Goal: Obtain resource: Download file/media

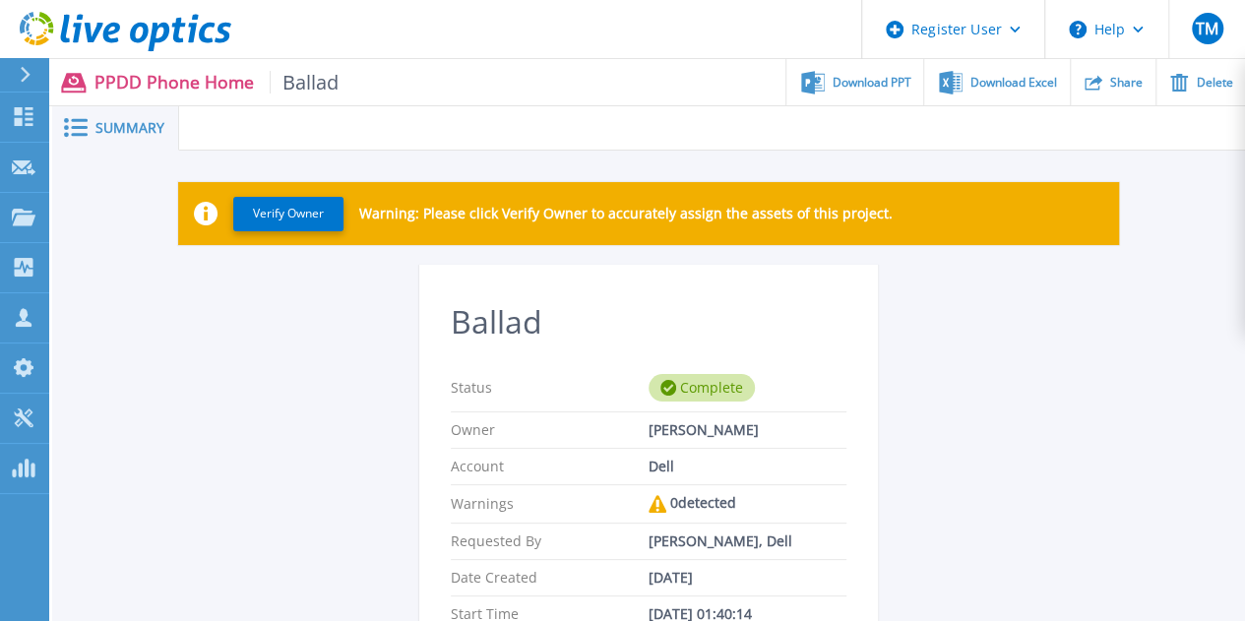
click at [35, 78] on div at bounding box center [34, 74] width 32 height 33
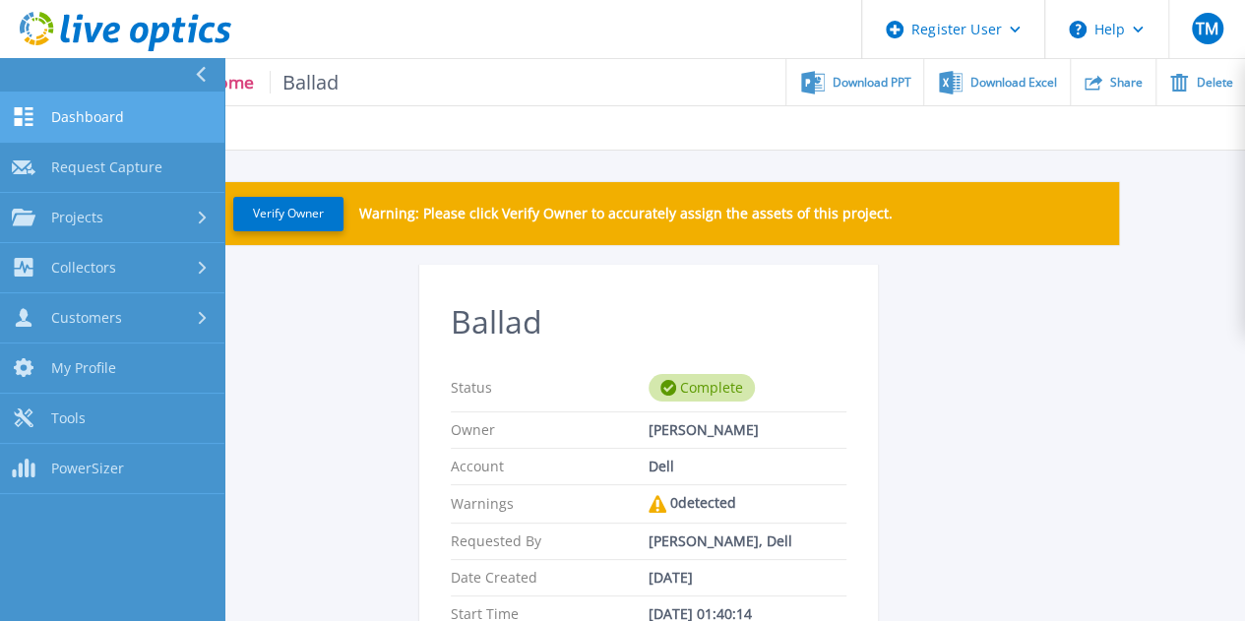
click at [87, 119] on span "Dashboard" at bounding box center [87, 117] width 73 height 18
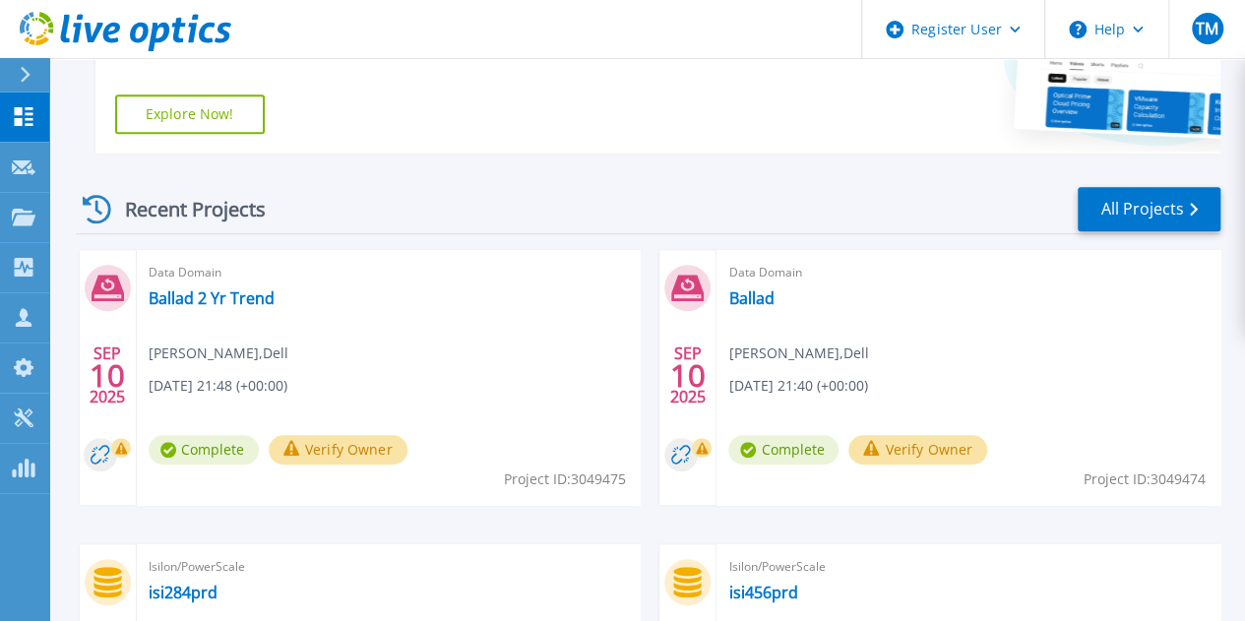
scroll to position [509, 0]
click at [237, 295] on link "Ballad 2 Yr Trend" at bounding box center [212, 297] width 126 height 20
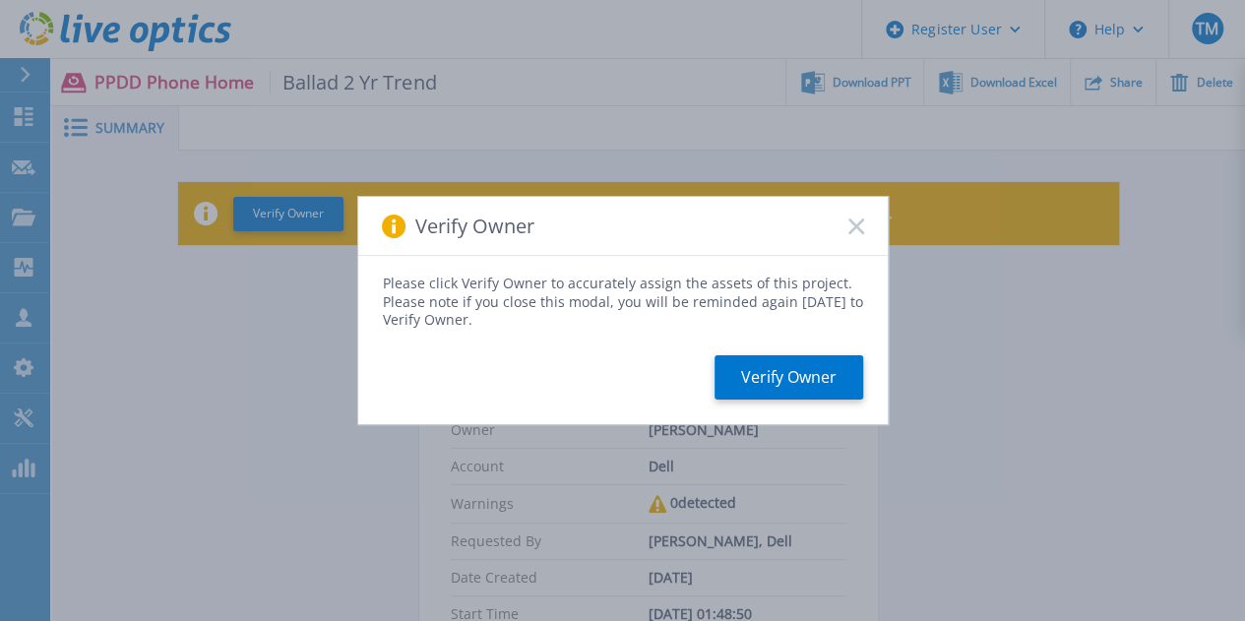
click at [856, 235] on div "Verify Owner" at bounding box center [623, 226] width 530 height 59
click at [857, 226] on rect at bounding box center [856, 226] width 17 height 17
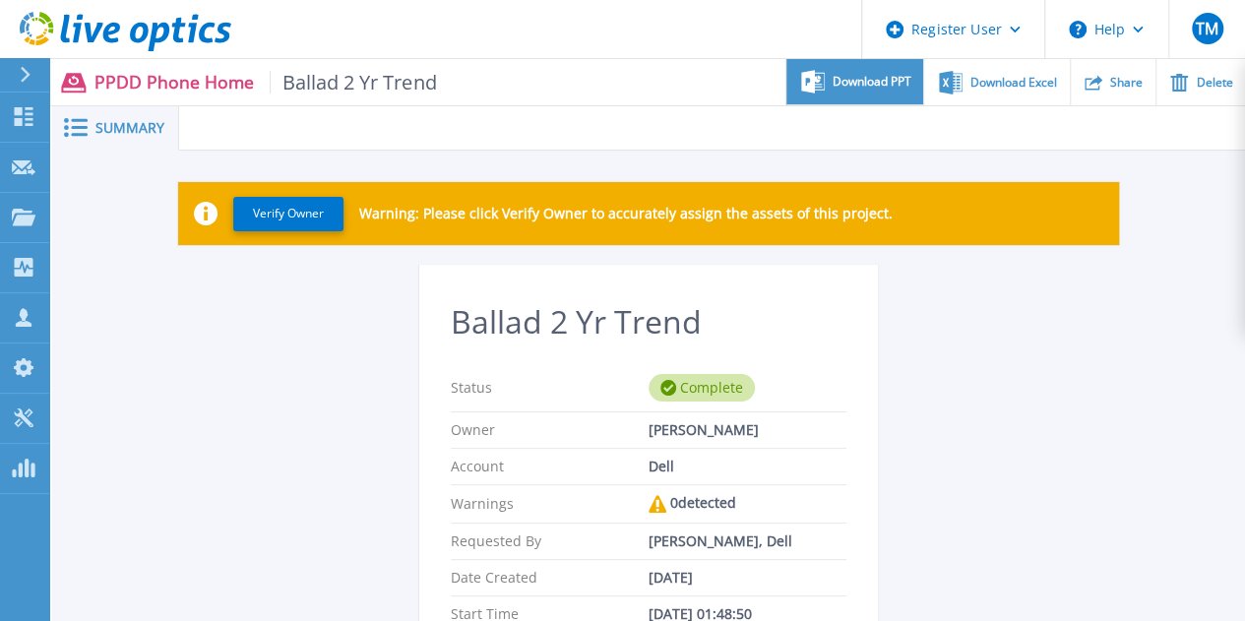
click at [866, 81] on span "Download PPT" at bounding box center [872, 82] width 79 height 12
click at [351, 57] on header "Register User Help TM Dell User Terence Mccarthy Terry.McCarthy@dell.com Dell M…" at bounding box center [622, 29] width 1245 height 59
